Goal: Task Accomplishment & Management: Complete application form

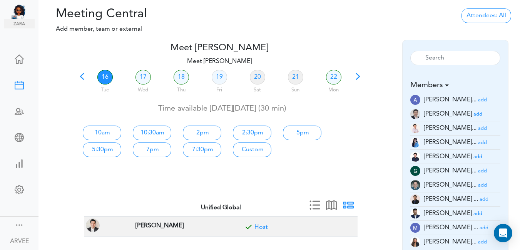
click at [82, 79] on span at bounding box center [82, 79] width 11 height 11
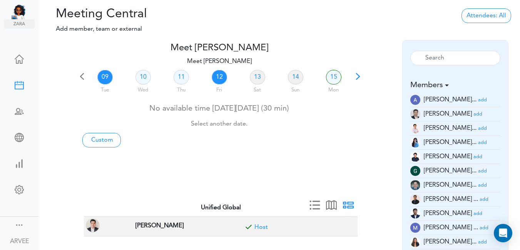
click at [217, 77] on link "12" at bounding box center [219, 77] width 15 height 15
click at [103, 140] on link "Custom" at bounding box center [101, 140] width 38 height 15
type input "Meet [PERSON_NAME]"
type input "[URL][DOMAIN_NAME][SECURITY_DATA]"
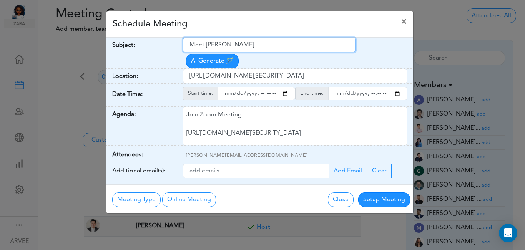
drag, startPoint x: 190, startPoint y: 46, endPoint x: 260, endPoint y: 45, distance: 70.0
click at [260, 45] on input "Meet [PERSON_NAME]" at bounding box center [269, 45] width 173 height 15
paste input "[PERSON_NAME] & Entities: Tax return discussion"
type input "[PERSON_NAME] & Entities: Tax return discussion"
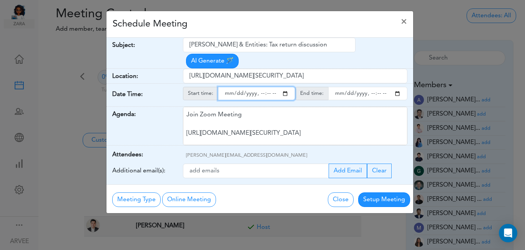
click at [286, 87] on input "starttime" at bounding box center [256, 93] width 77 height 13
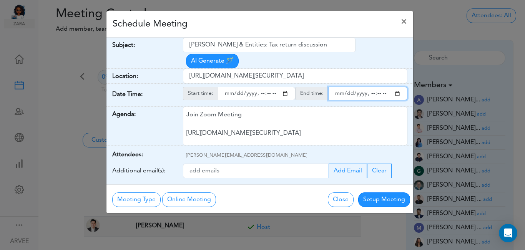
type input "[DATE]T12:56"
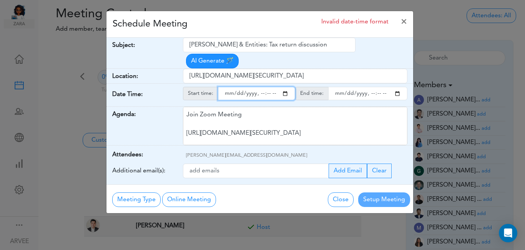
click at [396, 87] on input "endtime" at bounding box center [367, 93] width 79 height 13
type input "[DATE]T12:56"
click at [268, 87] on input "starttime" at bounding box center [256, 93] width 77 height 13
type input "[DATE]T12:00"
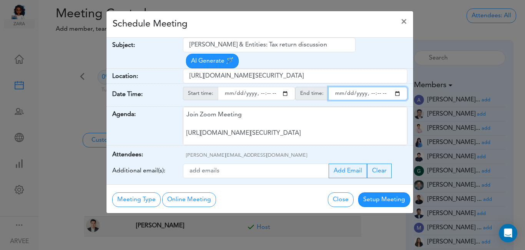
click at [380, 87] on input "endtime" at bounding box center [367, 93] width 79 height 13
type input "[DATE]T12:30"
click at [313, 23] on div "Schedule Meeting ×" at bounding box center [260, 24] width 307 height 27
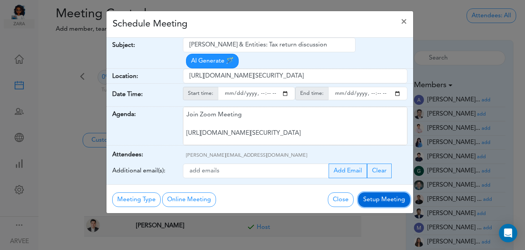
click at [381, 193] on button "Setup Meeting" at bounding box center [384, 200] width 52 height 15
